Goal: Task Accomplishment & Management: Manage account settings

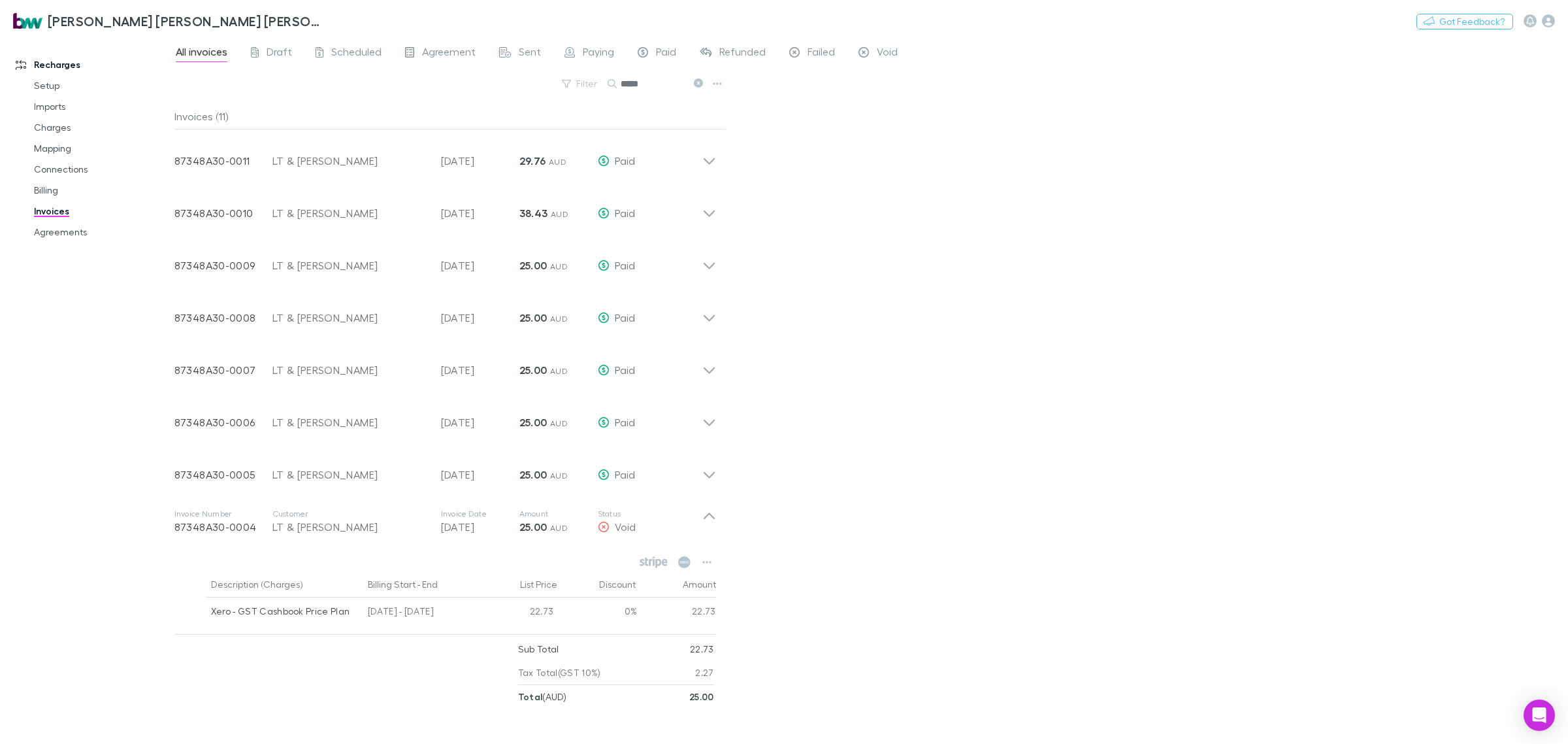
drag, startPoint x: 74, startPoint y: 229, endPoint x: 931, endPoint y: 309, distance: 860.7
click at [76, 229] on link "Agreements" at bounding box center [102, 232] width 163 height 21
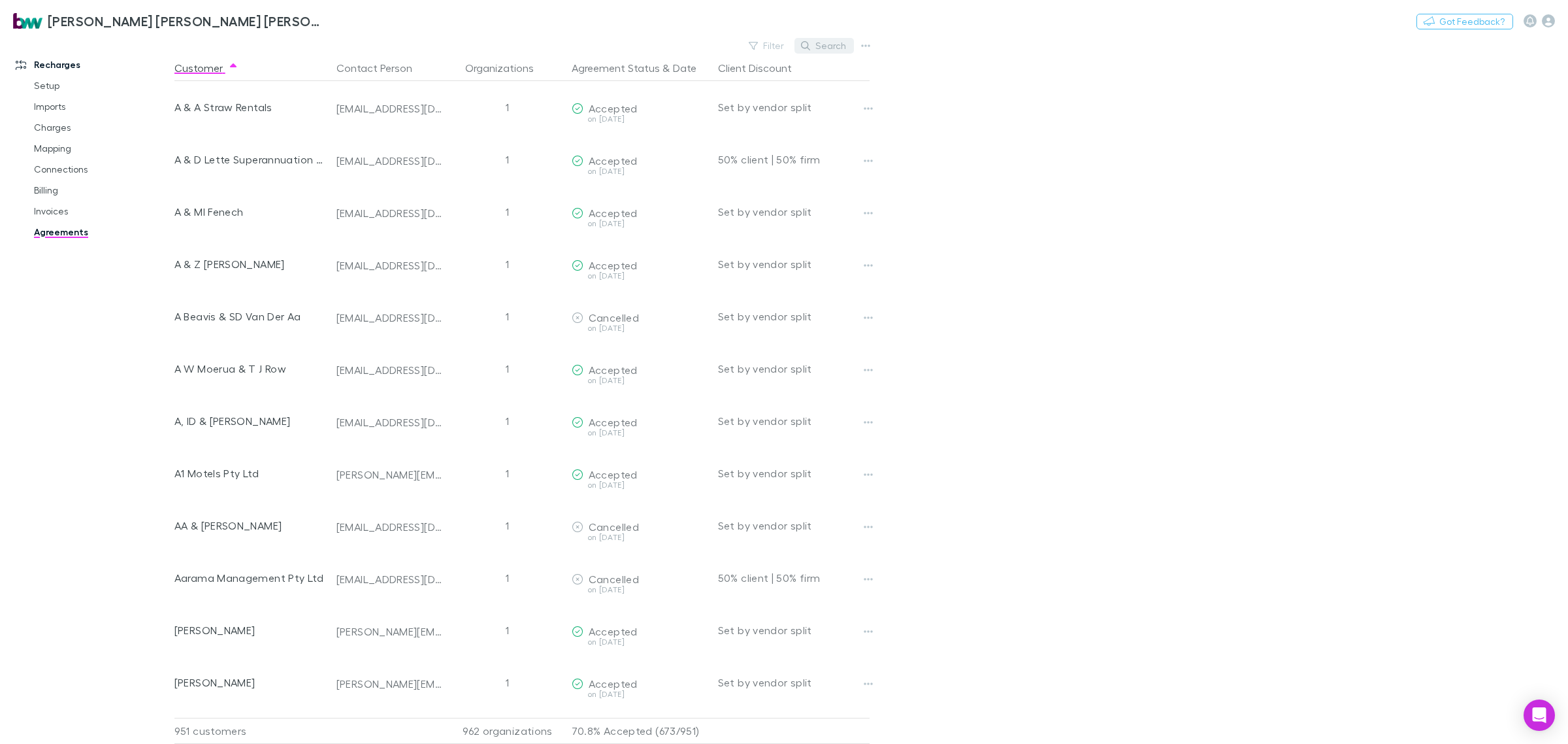
click at [834, 42] on button "Search" at bounding box center [824, 45] width 59 height 15
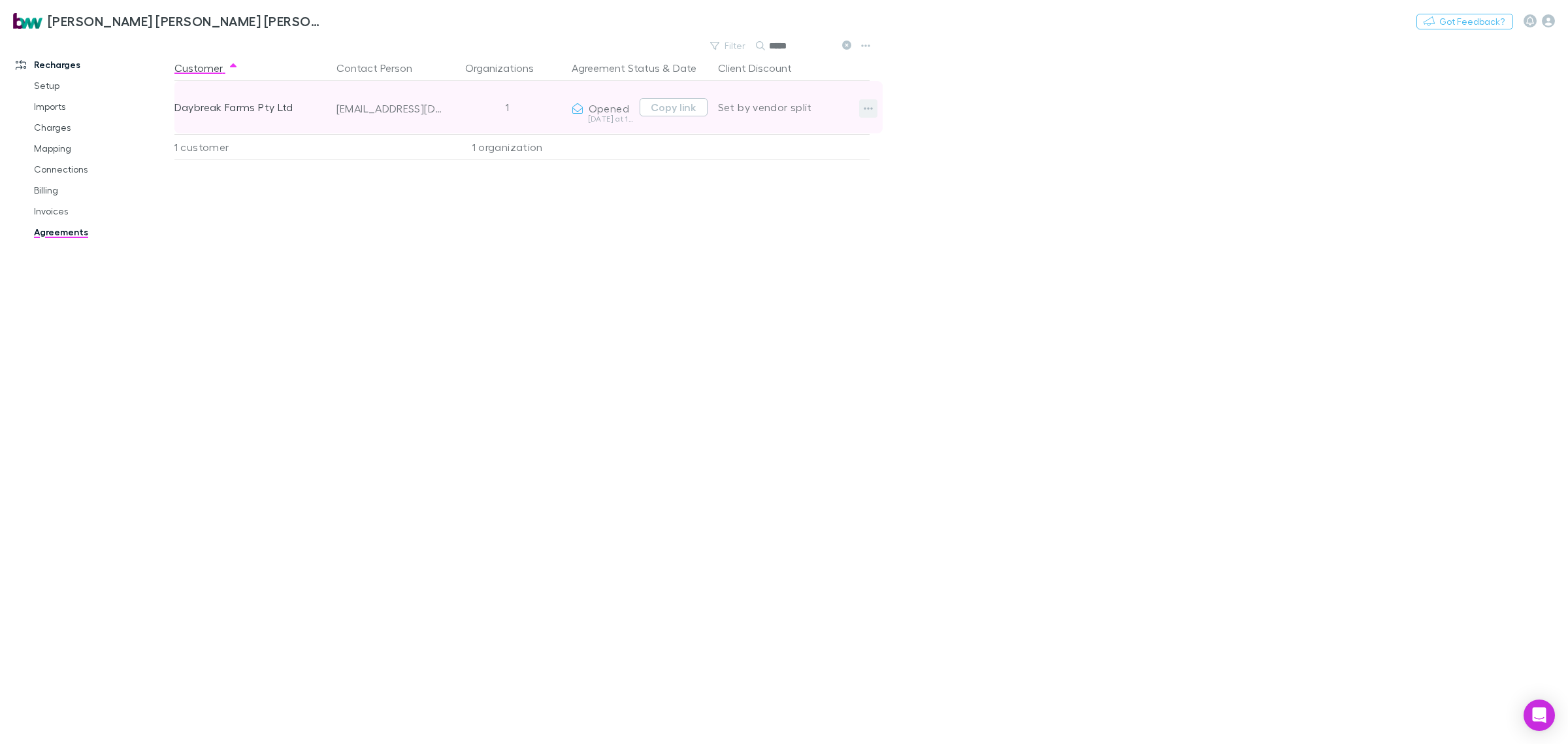
type input "*****"
click at [871, 111] on icon "button" at bounding box center [868, 108] width 9 height 11
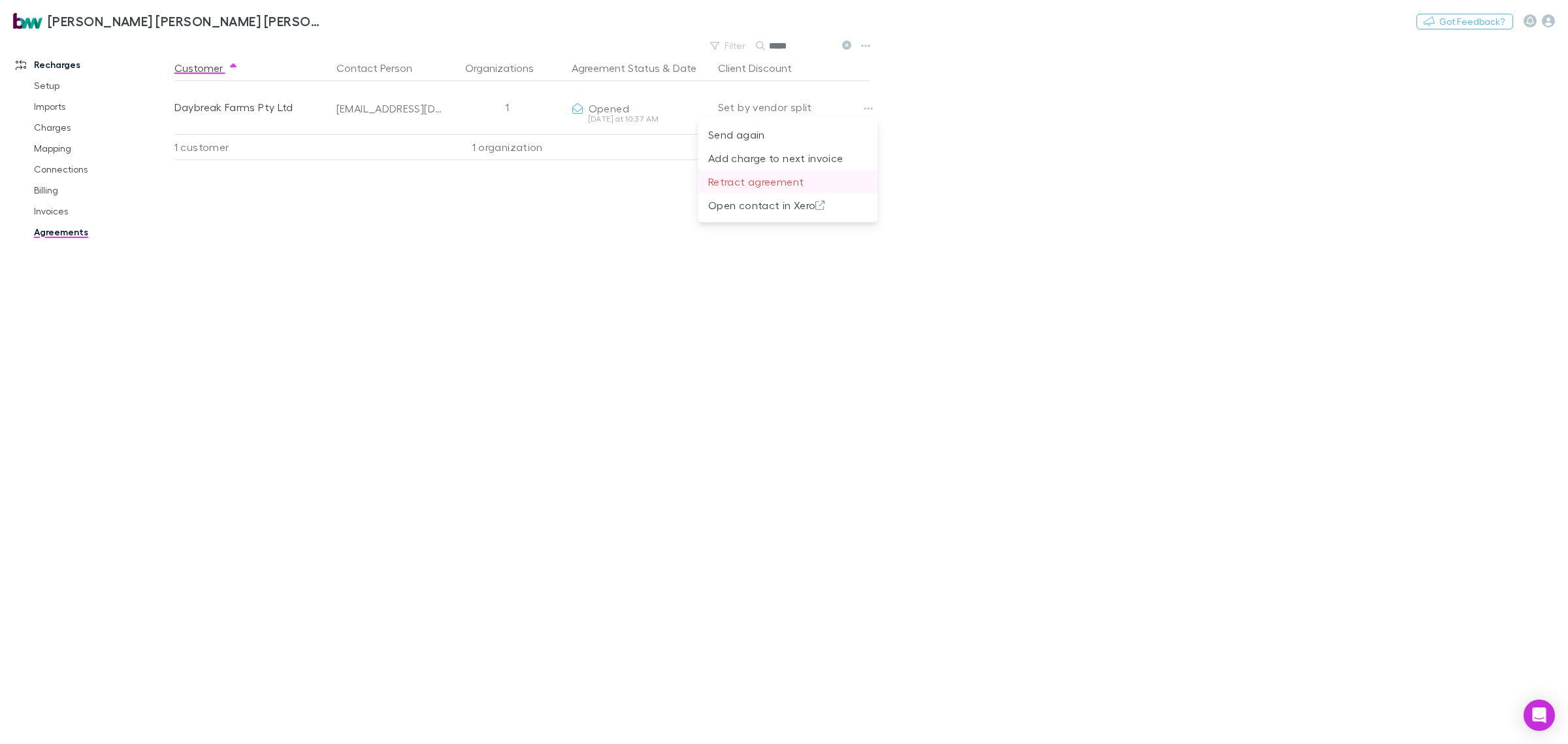
click at [784, 177] on p "Retract agreement" at bounding box center [787, 182] width 158 height 15
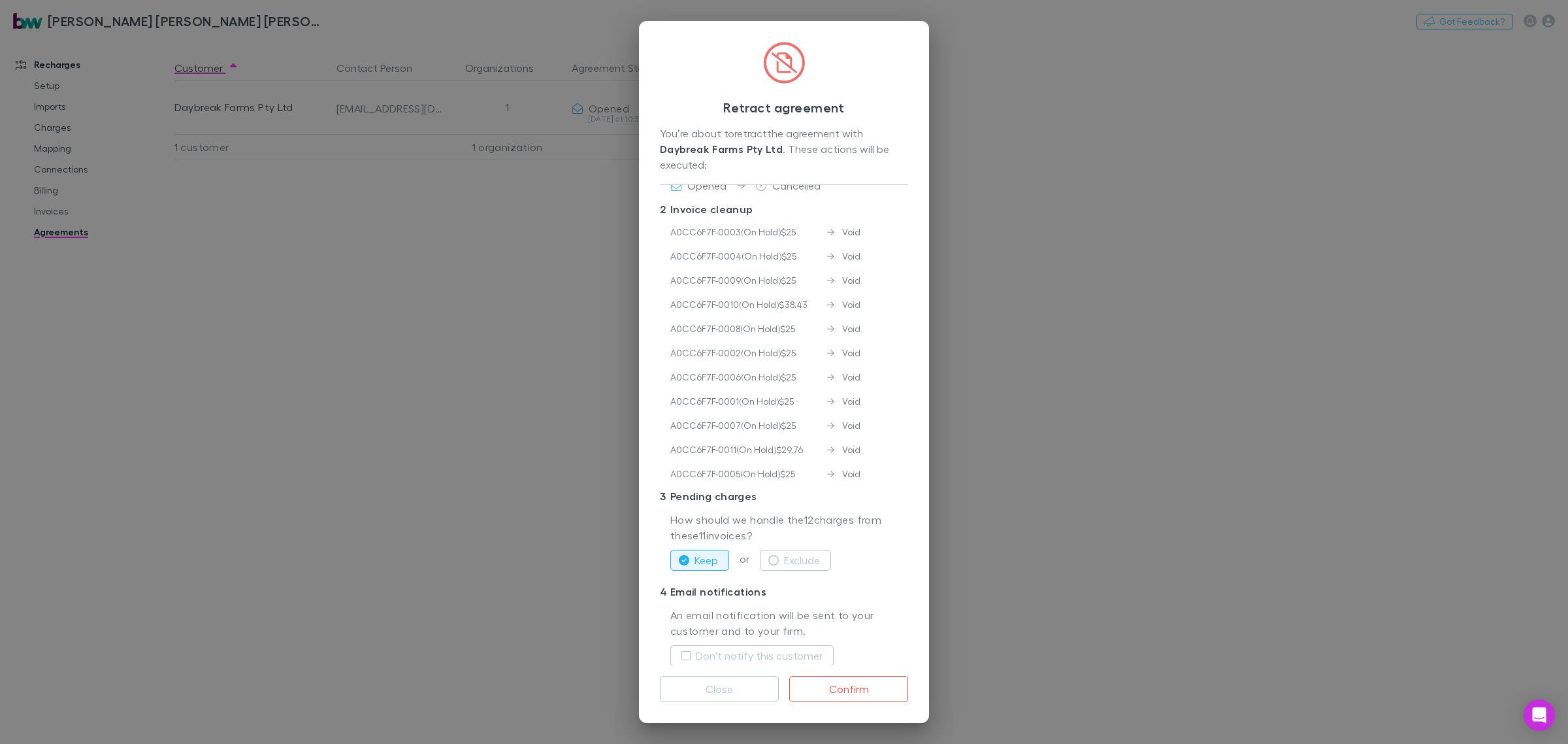
scroll to position [80, 0]
click at [822, 529] on button "Exclude" at bounding box center [795, 523] width 72 height 21
click at [791, 611] on label "Don't notify this customer" at bounding box center [759, 619] width 127 height 15
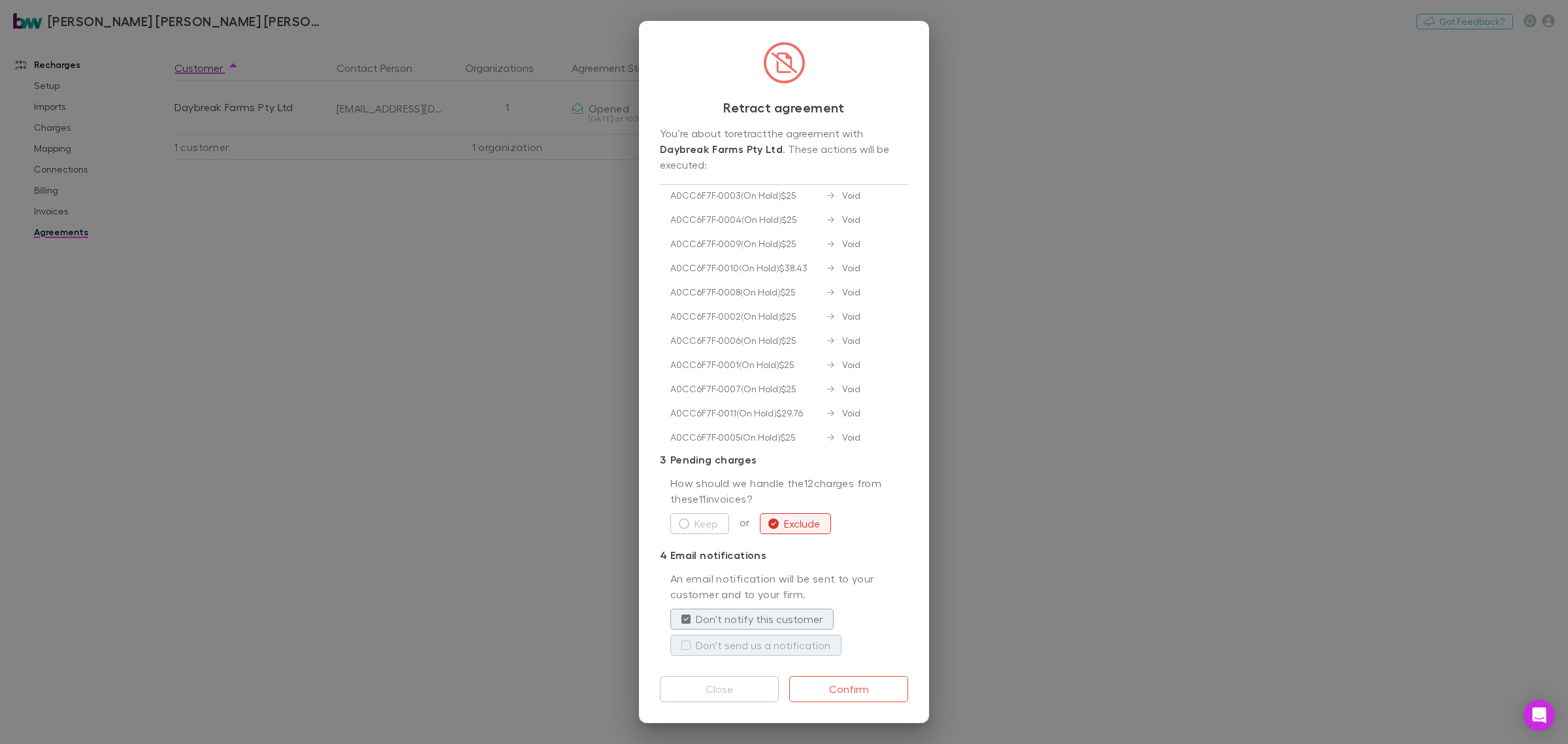
click at [781, 649] on label "Don't send us a notification" at bounding box center [763, 645] width 135 height 15
click at [850, 694] on button "Confirm" at bounding box center [848, 689] width 119 height 26
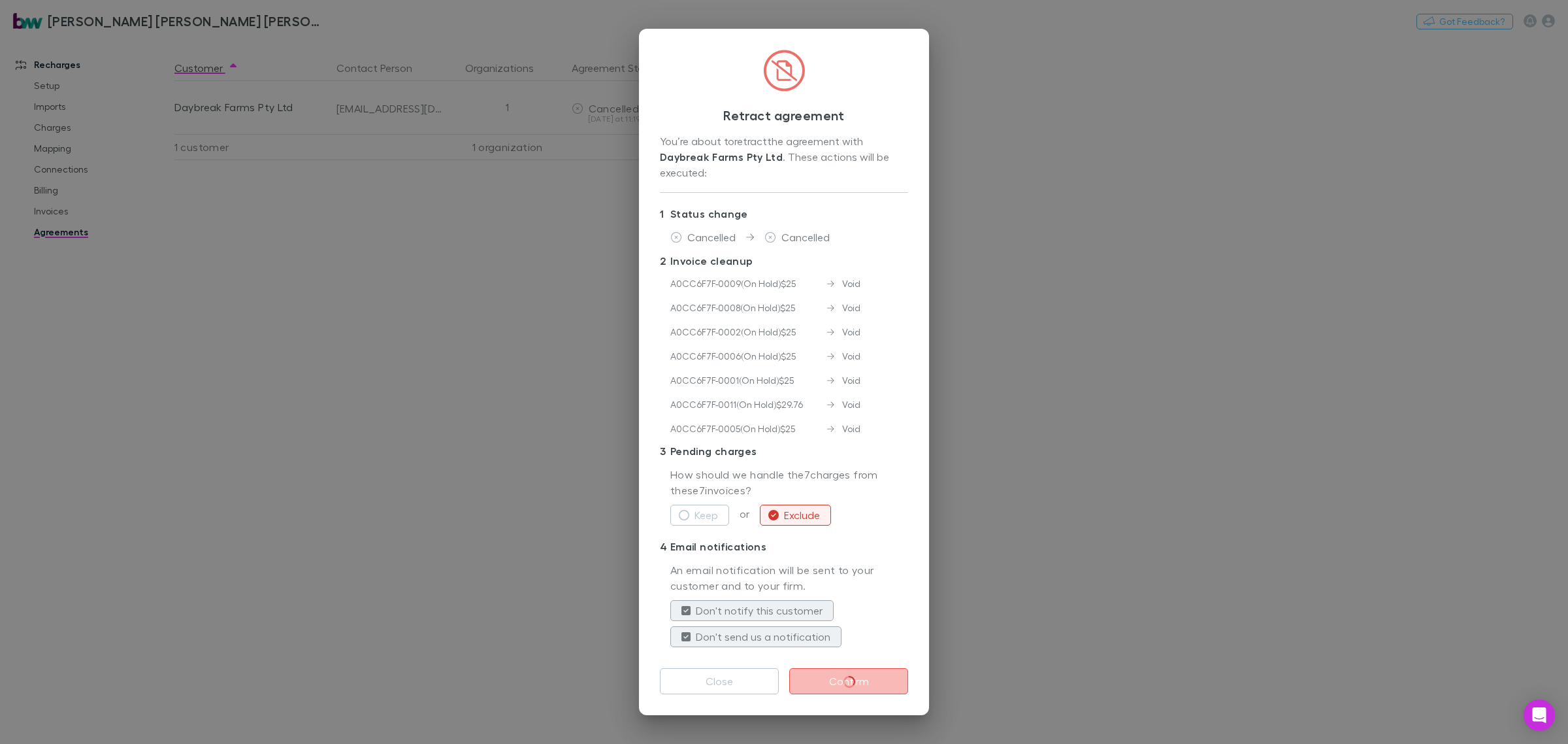
scroll to position [0, 0]
